Goal: Information Seeking & Learning: Learn about a topic

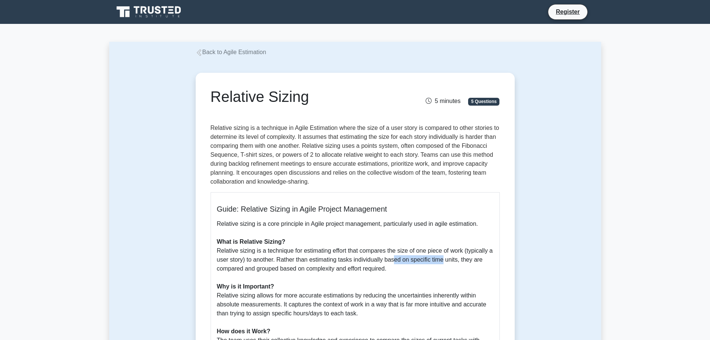
drag, startPoint x: 396, startPoint y: 262, endPoint x: 443, endPoint y: 259, distance: 47.0
click at [443, 259] on p "Relative sizing is a core principle in Agile project management, particularly u…" at bounding box center [355, 331] width 277 height 224
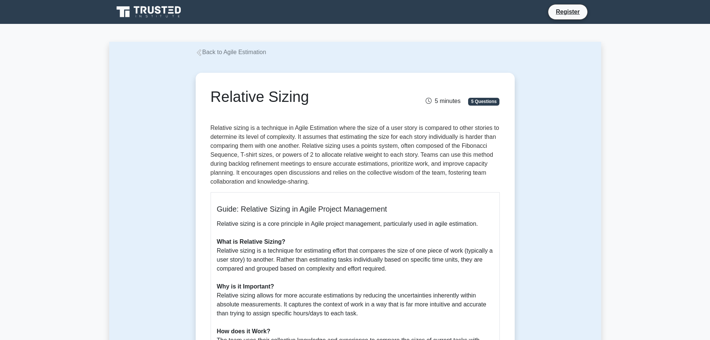
click at [373, 152] on p "Relative sizing is a technique in Agile Estimation where the size of a user sto…" at bounding box center [355, 154] width 289 height 63
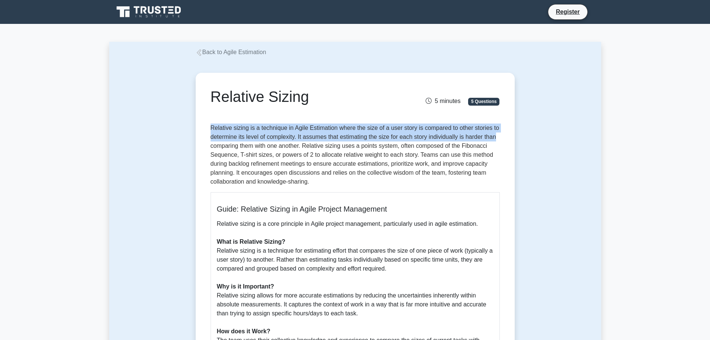
drag, startPoint x: 210, startPoint y: 127, endPoint x: 500, endPoint y: 139, distance: 290.3
click at [500, 139] on div "Relative Sizing 5 minutes 5 Questions Guide: Relative Sizing in Agile Project M…" at bounding box center [355, 302] width 313 height 453
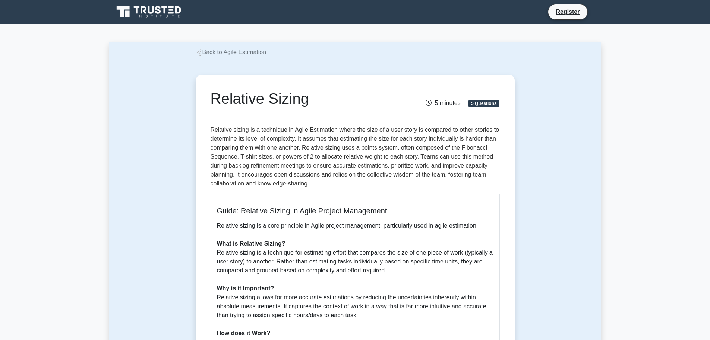
click at [545, 306] on div "Relative Sizing 5 minutes 5 Questions Guide: Relative Sizing in Agile Project M…" at bounding box center [355, 304] width 492 height 495
click at [557, 218] on div "Relative Sizing 5 minutes 5 Questions Guide: Relative Sizing in Agile Project M…" at bounding box center [355, 304] width 492 height 495
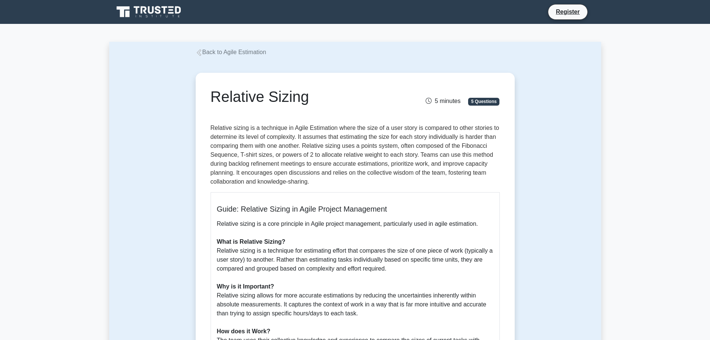
drag, startPoint x: 314, startPoint y: 104, endPoint x: 207, endPoint y: 102, distance: 107.0
click at [207, 102] on div "Relative Sizing" at bounding box center [305, 98] width 199 height 21
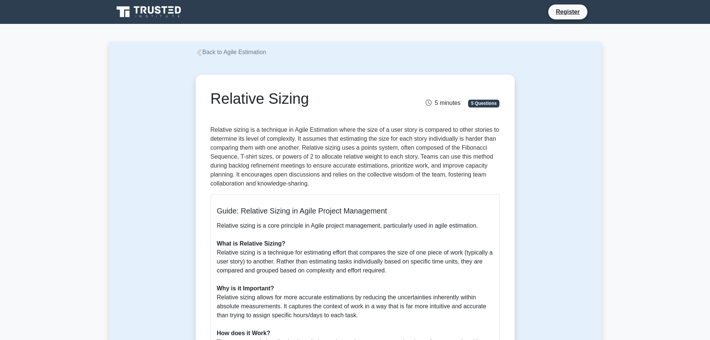
copy h1 "Relative Sizing"
